Goal: Check status: Check status

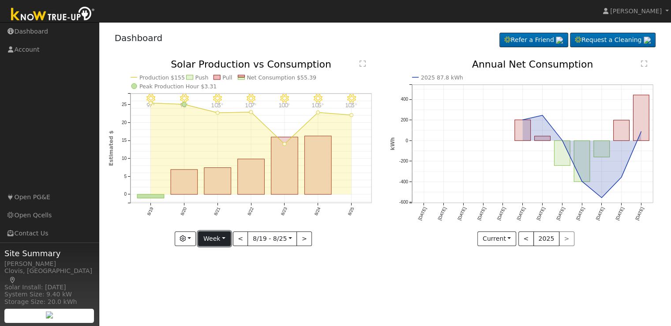
click at [228, 238] on button "Week" at bounding box center [214, 238] width 32 height 15
click at [220, 256] on link "Day" at bounding box center [229, 256] width 61 height 12
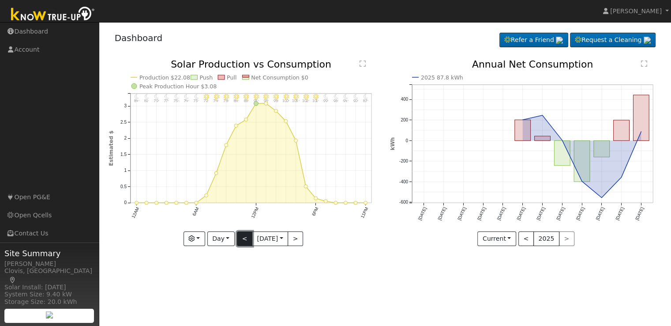
click at [240, 238] on button "<" at bounding box center [244, 238] width 15 height 15
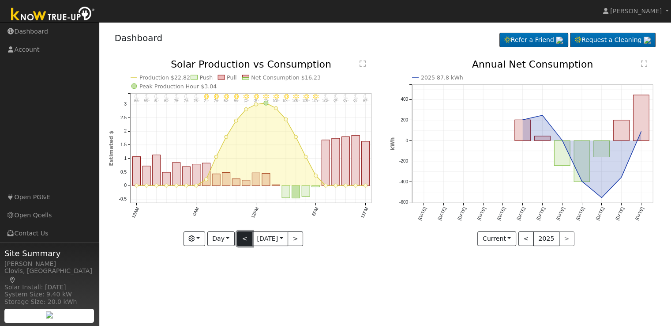
click at [240, 238] on button "<" at bounding box center [244, 238] width 15 height 15
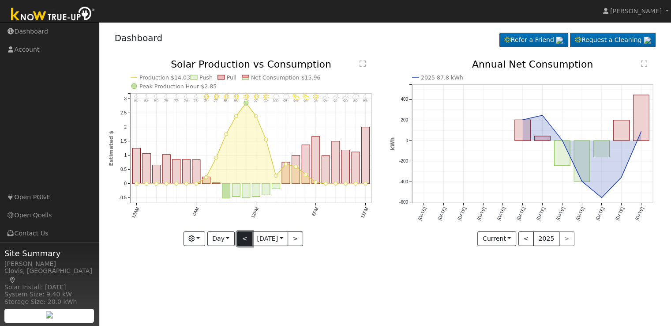
click at [240, 238] on button "<" at bounding box center [244, 238] width 15 height 15
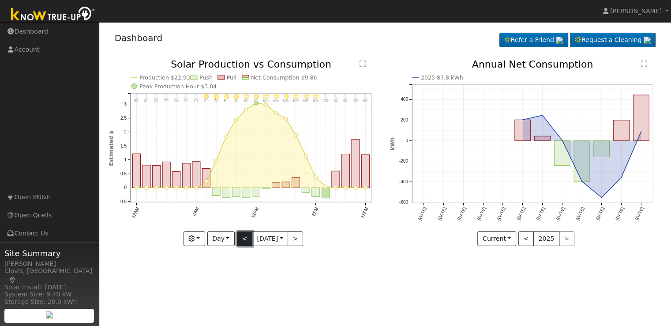
click at [240, 238] on button "<" at bounding box center [244, 238] width 15 height 15
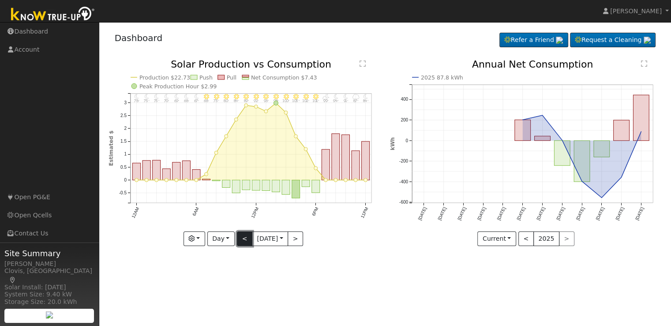
click at [240, 238] on button "<" at bounding box center [244, 238] width 15 height 15
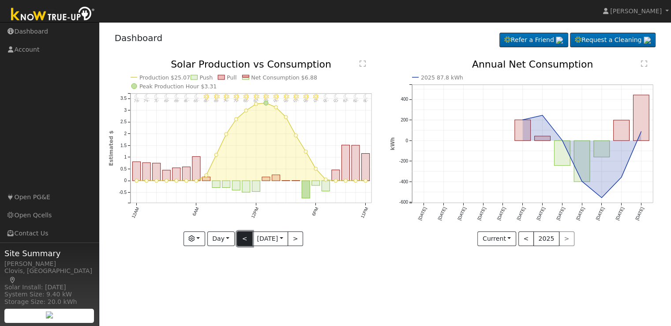
click at [240, 238] on button "<" at bounding box center [244, 238] width 15 height 15
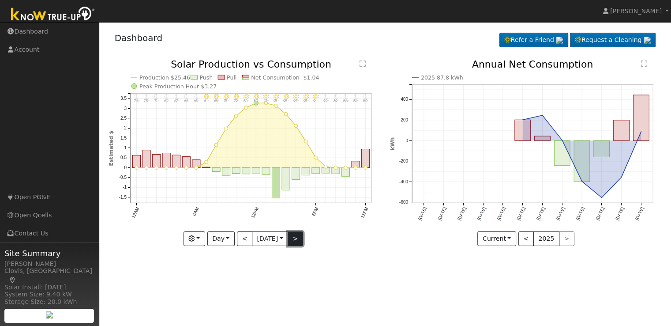
click at [297, 240] on button ">" at bounding box center [295, 238] width 15 height 15
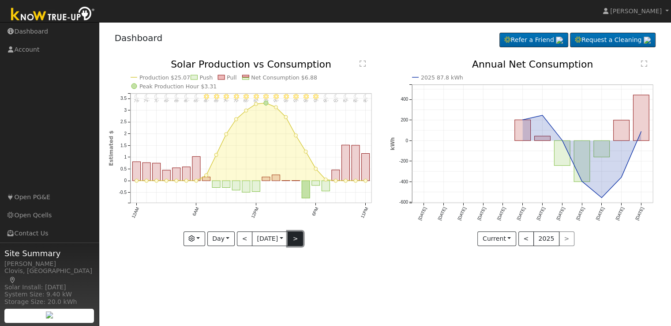
click at [297, 240] on button ">" at bounding box center [295, 238] width 15 height 15
type input "[DATE]"
